Goal: Check status: Check status

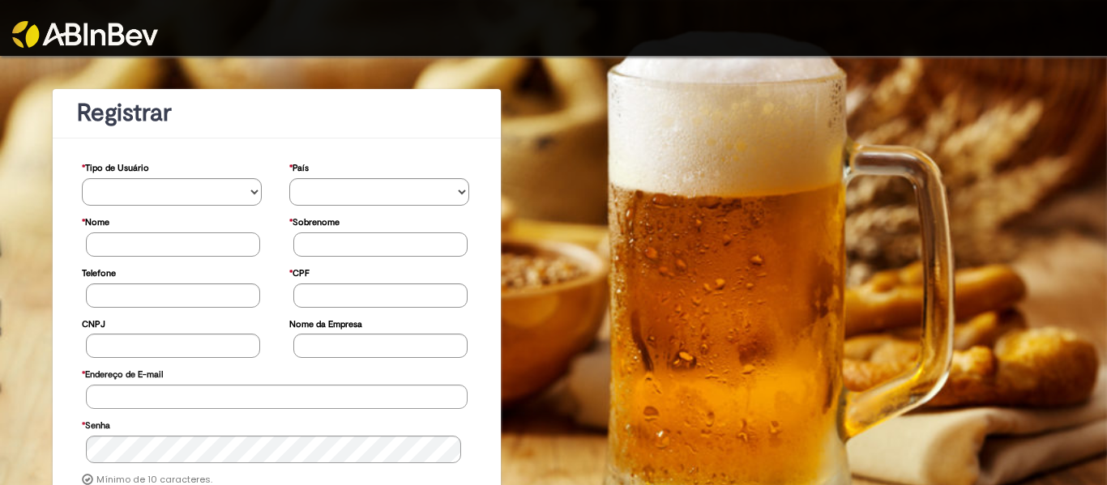
click at [136, 23] on img at bounding box center [85, 34] width 146 height 27
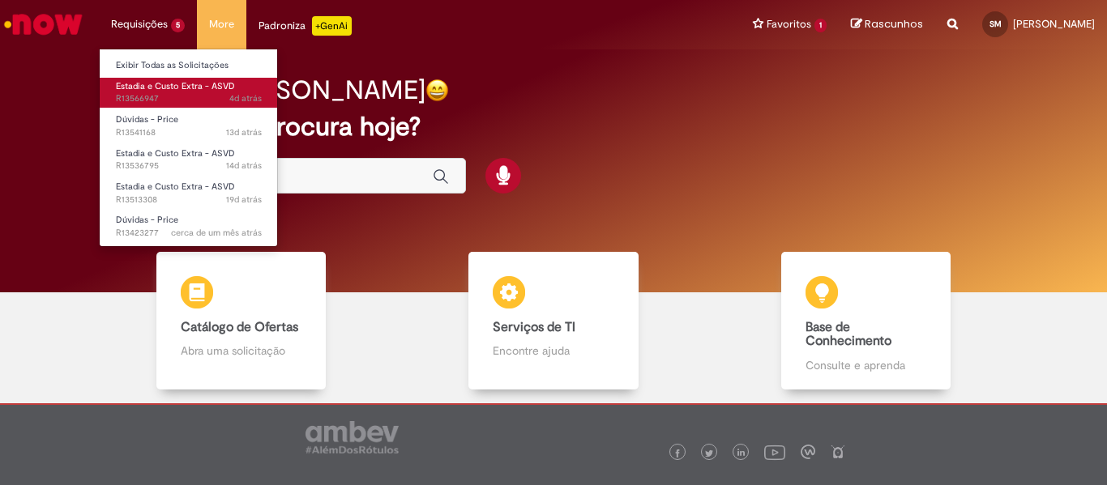
click at [167, 98] on span "4d atrás 4 dias atrás R13566947" at bounding box center [189, 98] width 146 height 13
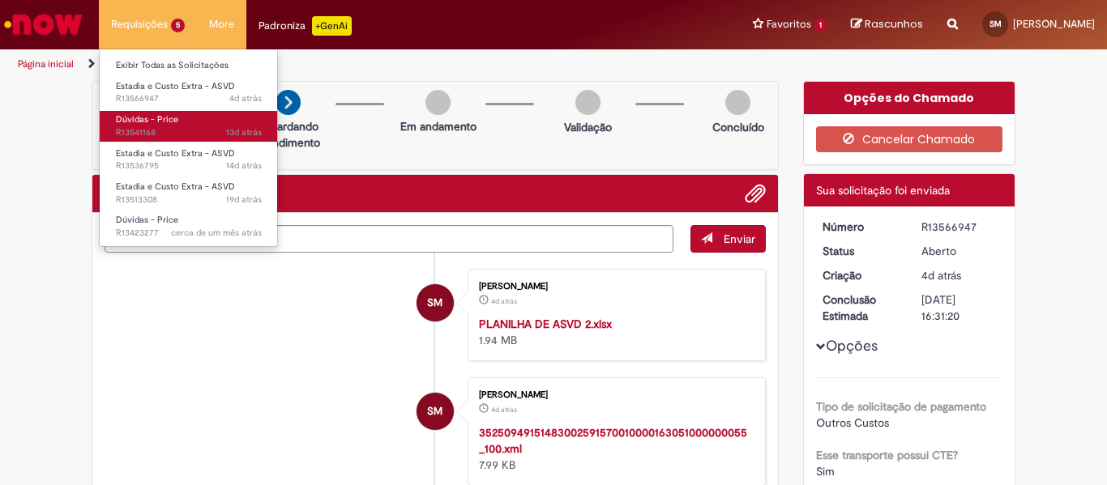
click at [148, 126] on span "13d atrás 13 dias atrás R13541168" at bounding box center [189, 132] width 146 height 13
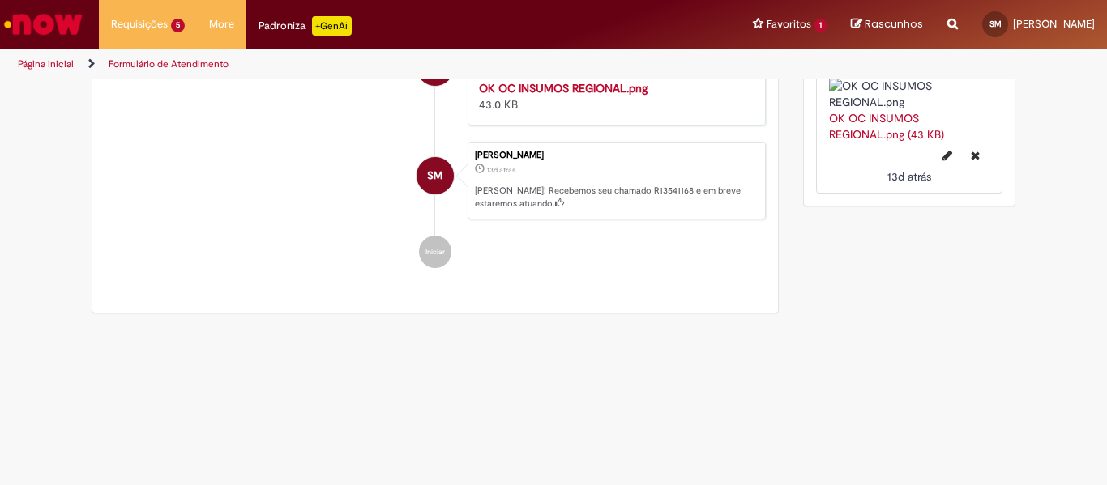
scroll to position [1217, 0]
